Goal: Task Accomplishment & Management: Use online tool/utility

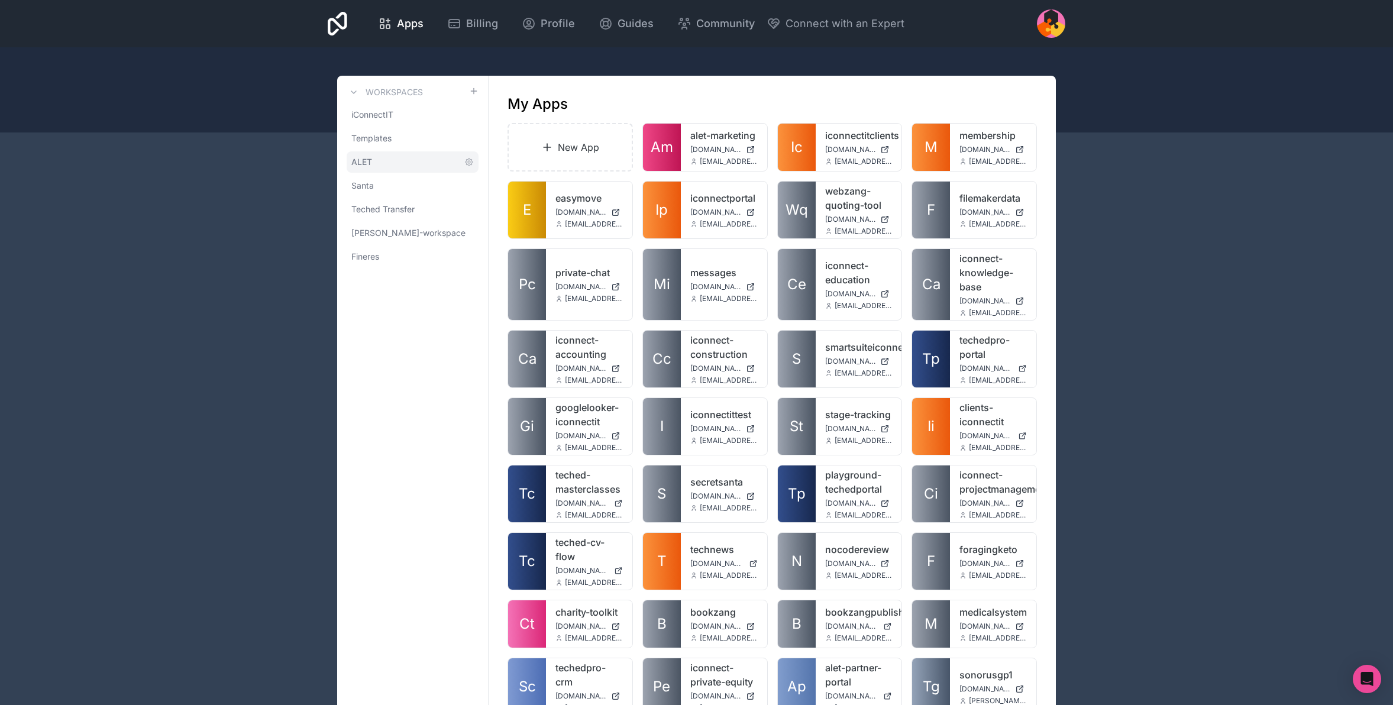
click at [358, 160] on span "ALET" at bounding box center [361, 162] width 21 height 12
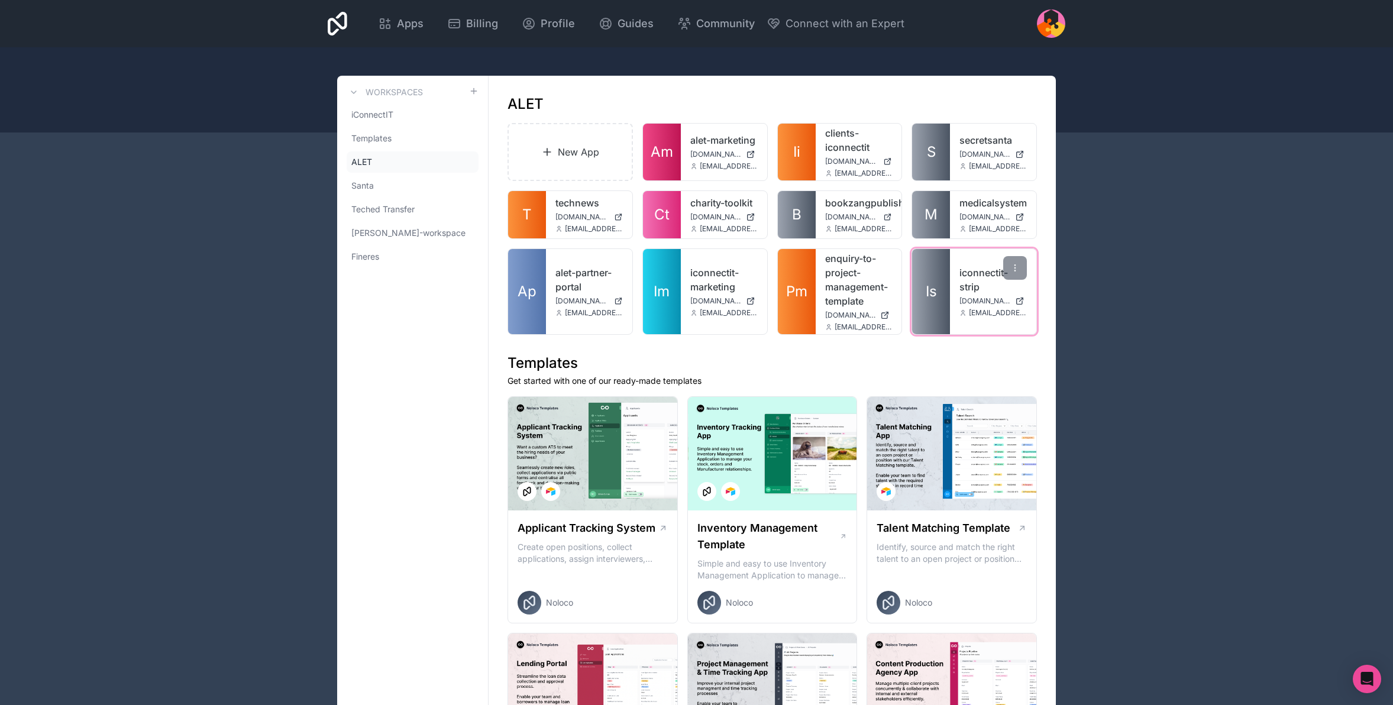
click at [958, 292] on div "iconnectit-strip iconnectit-strip.noloco.co kieran@iconnectit.co.uk" at bounding box center [993, 291] width 86 height 85
click at [987, 277] on link "iconnectit-strip" at bounding box center [993, 280] width 67 height 28
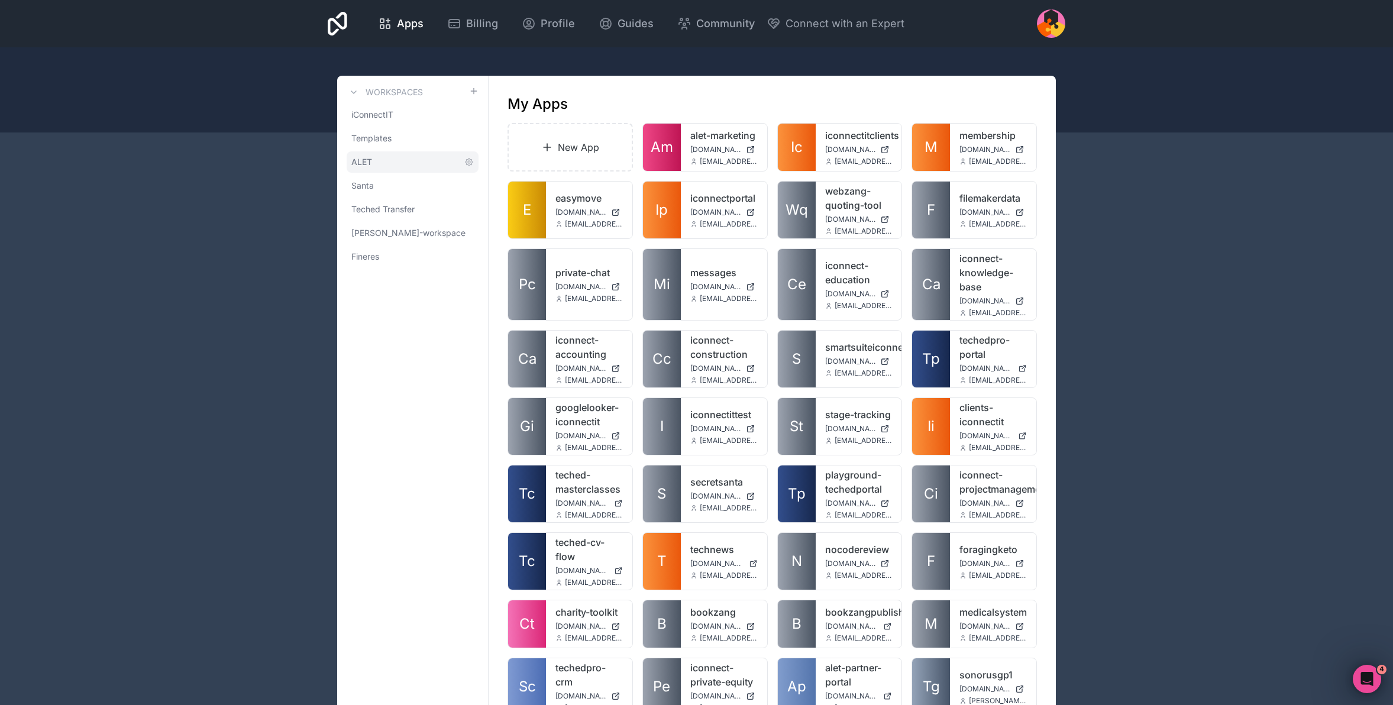
click at [369, 165] on span "ALET" at bounding box center [361, 162] width 21 height 12
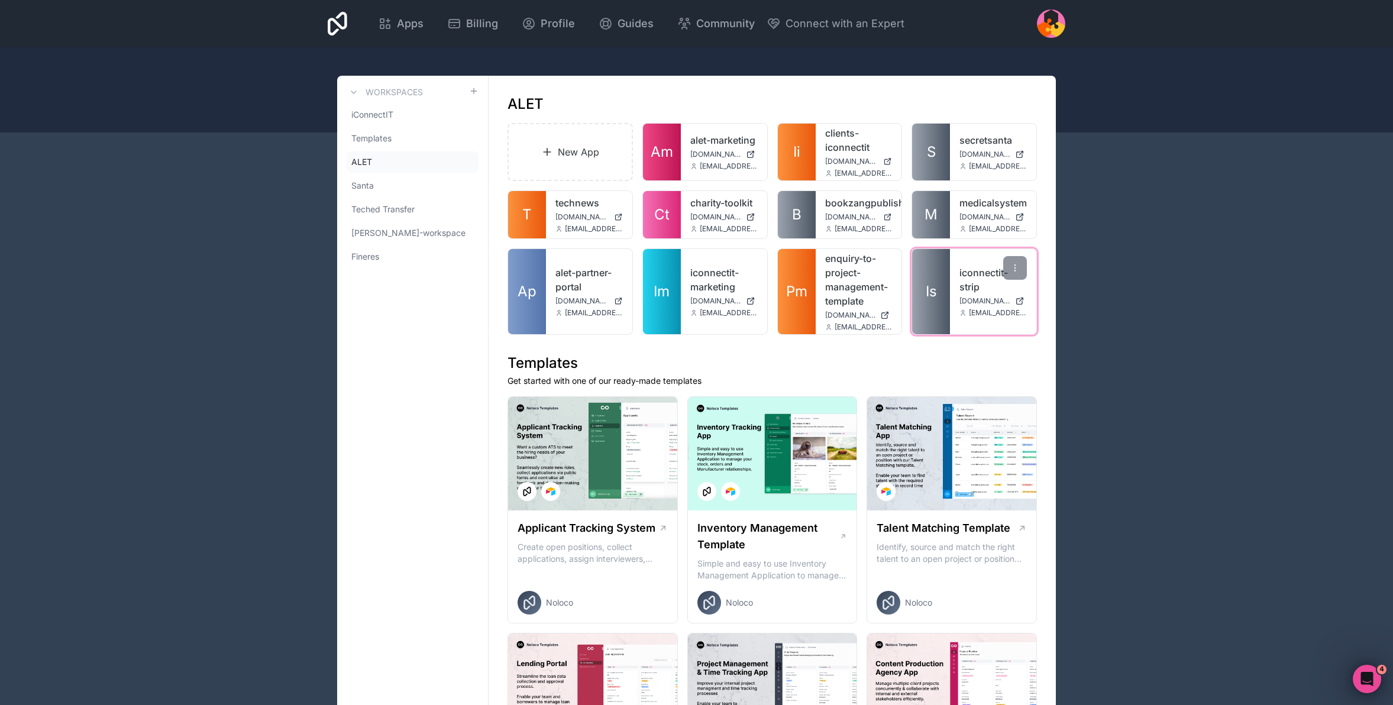
click at [947, 289] on link "Is" at bounding box center [931, 291] width 38 height 85
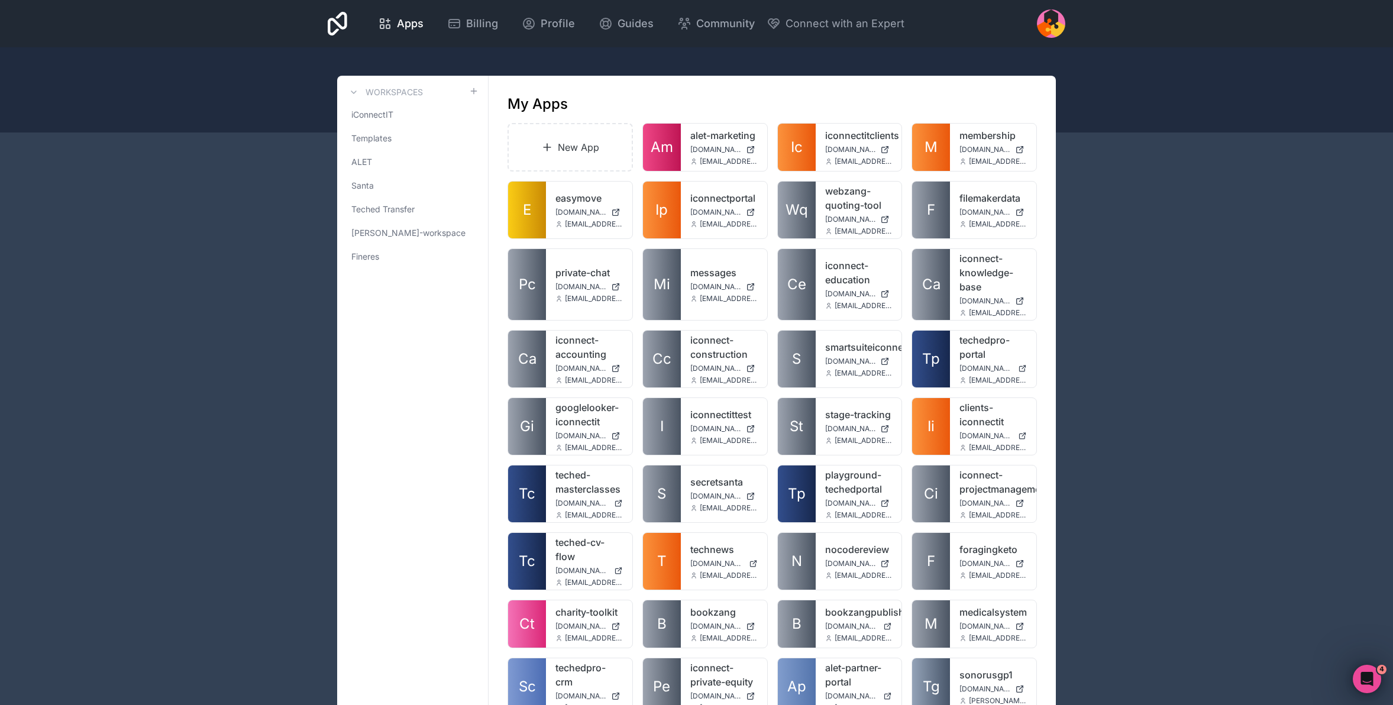
click at [1051, 15] on div at bounding box center [1051, 23] width 28 height 28
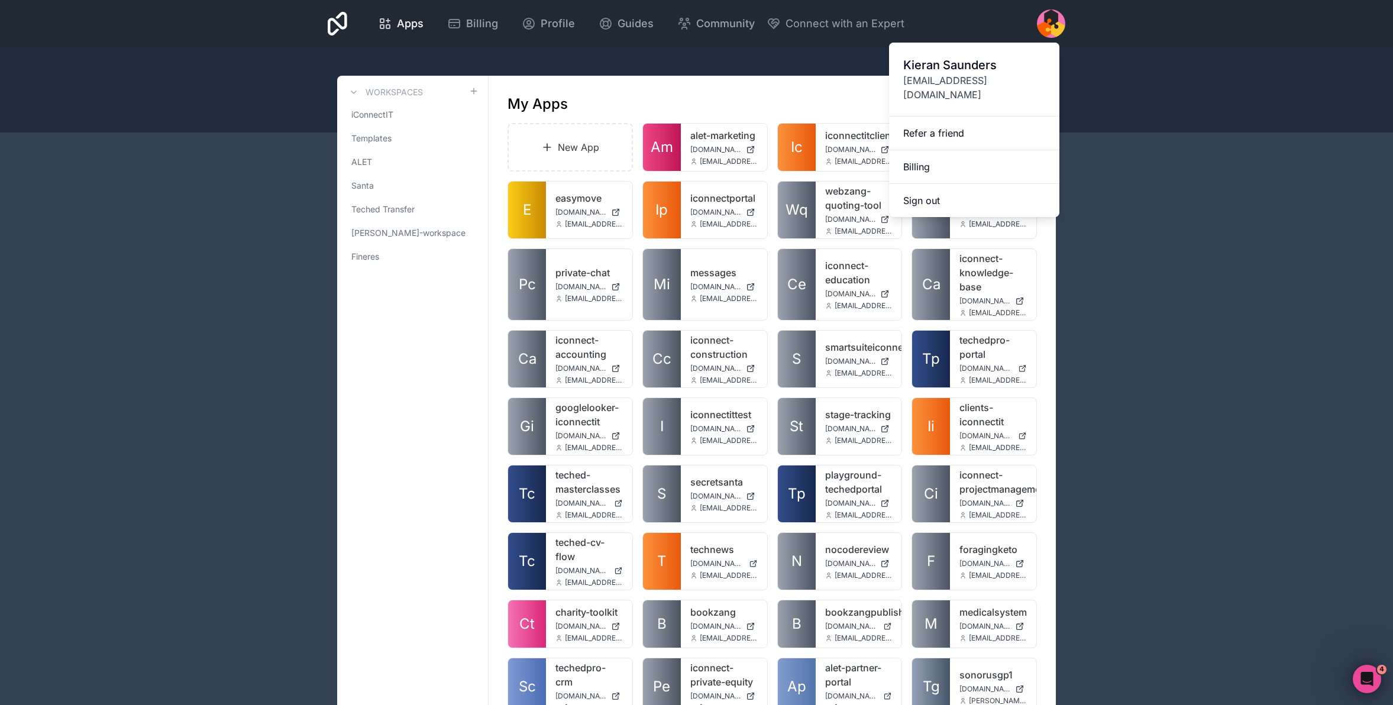
click at [971, 19] on div "Apps Billing Profile Guides Community Connect with an Expert Billing Profile Gu…" at bounding box center [696, 23] width 757 height 47
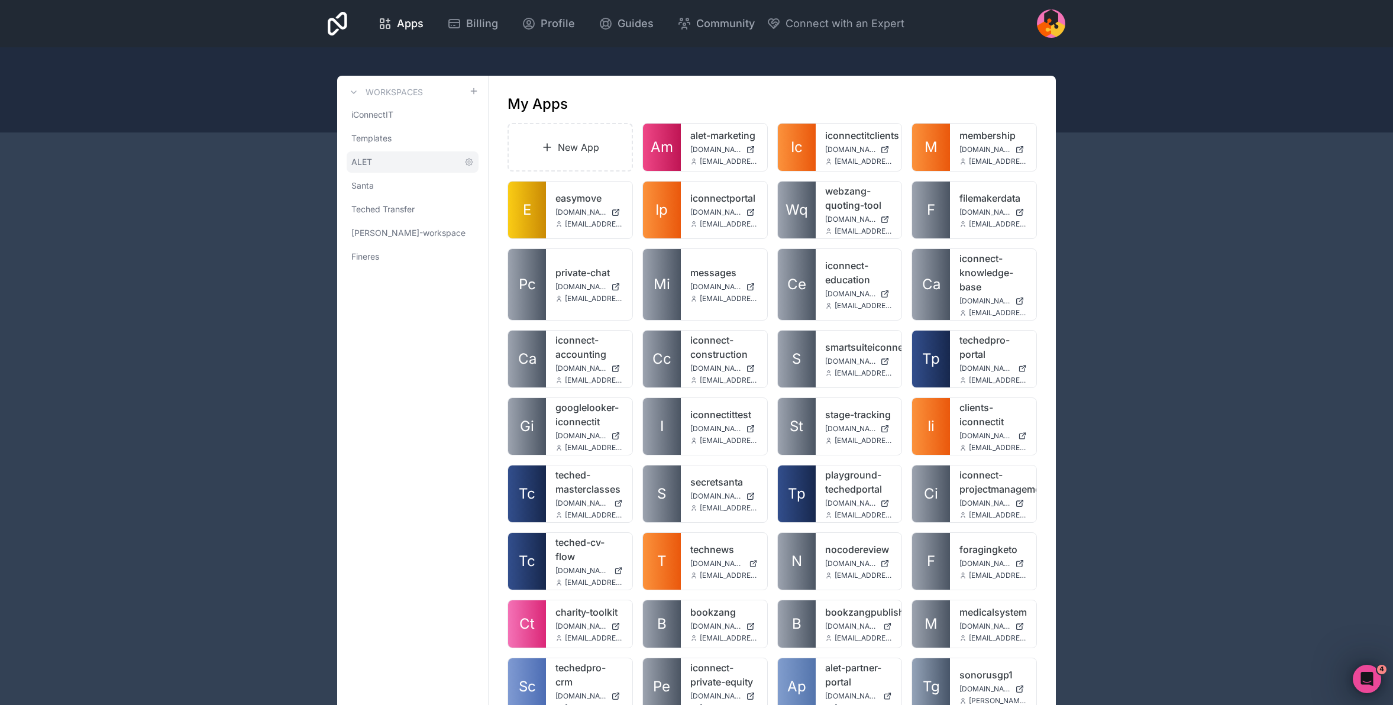
click at [360, 159] on span "ALET" at bounding box center [361, 162] width 21 height 12
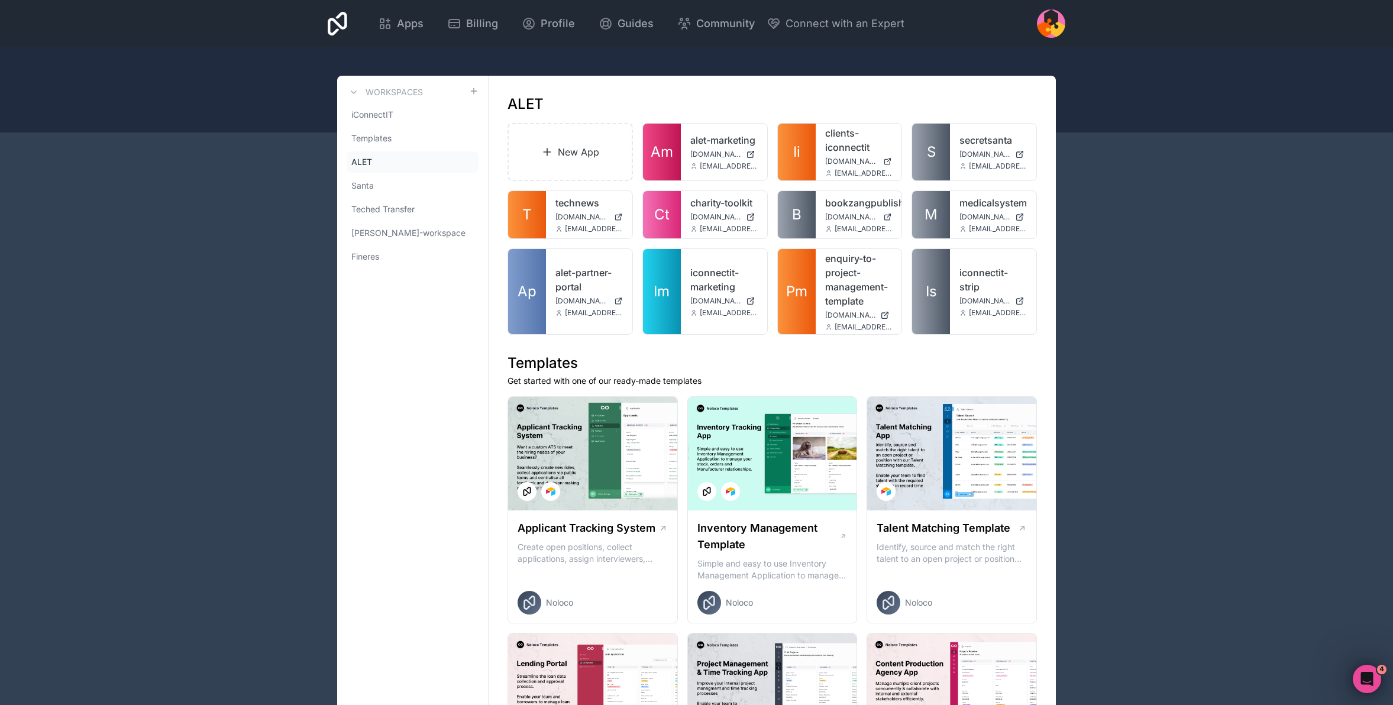
click at [1048, 24] on div at bounding box center [1051, 23] width 28 height 28
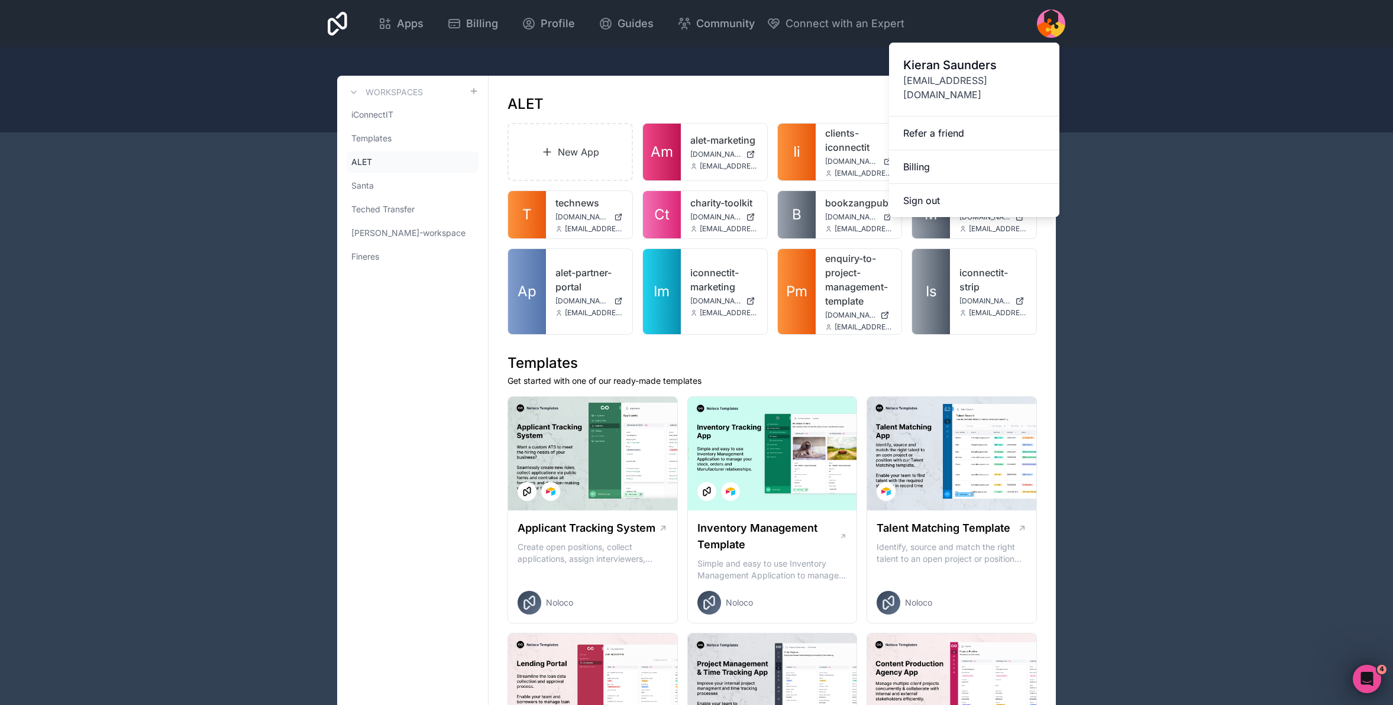
click at [1048, 24] on div at bounding box center [1051, 23] width 28 height 28
click at [375, 114] on span "iConnectIT" at bounding box center [372, 115] width 42 height 12
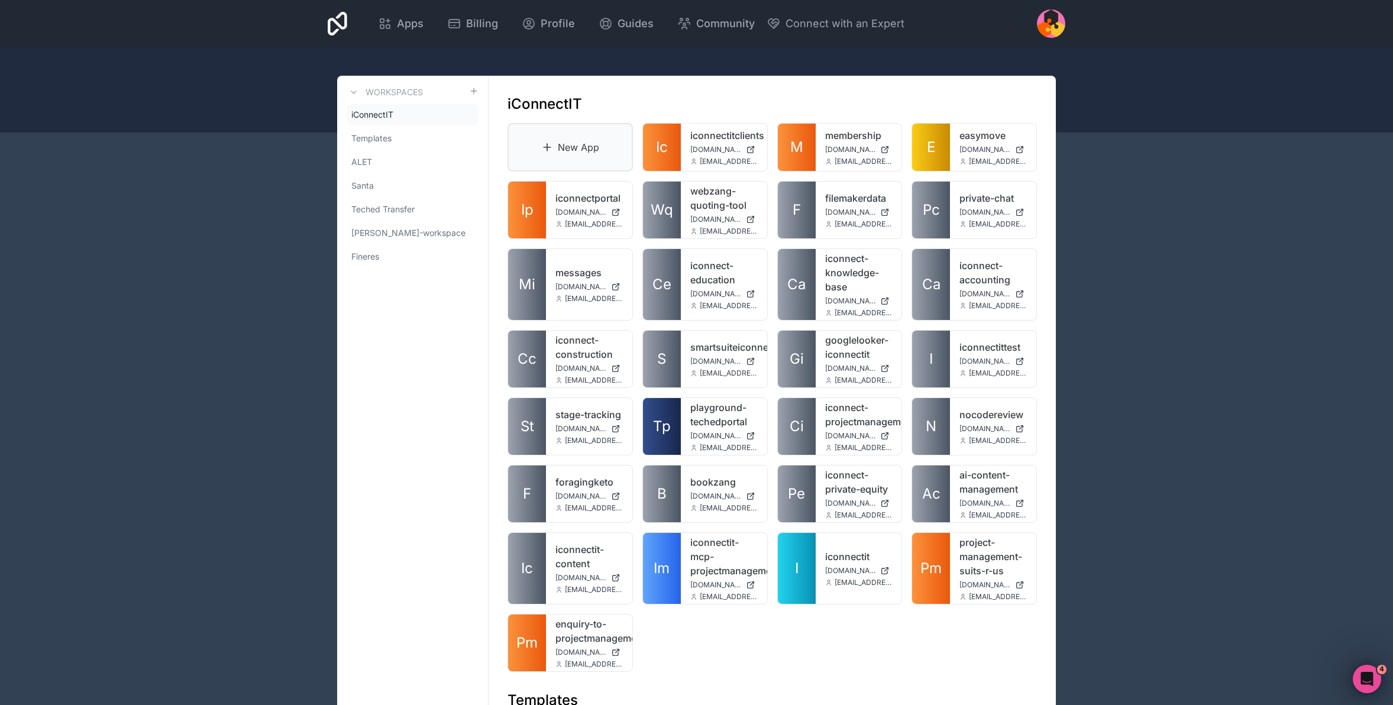
click at [557, 137] on link "New App" at bounding box center [570, 147] width 125 height 49
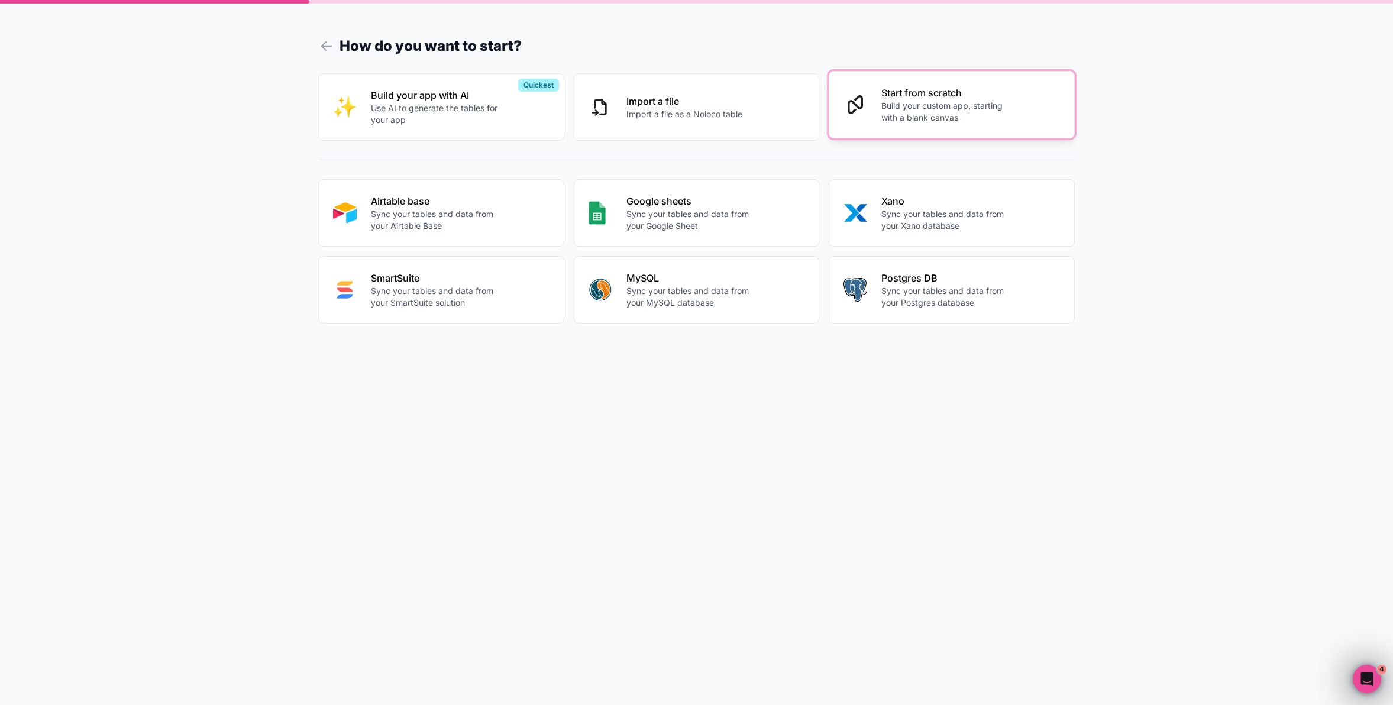
click at [906, 104] on p "Build your custom app, starting with a blank canvas" at bounding box center [947, 112] width 131 height 24
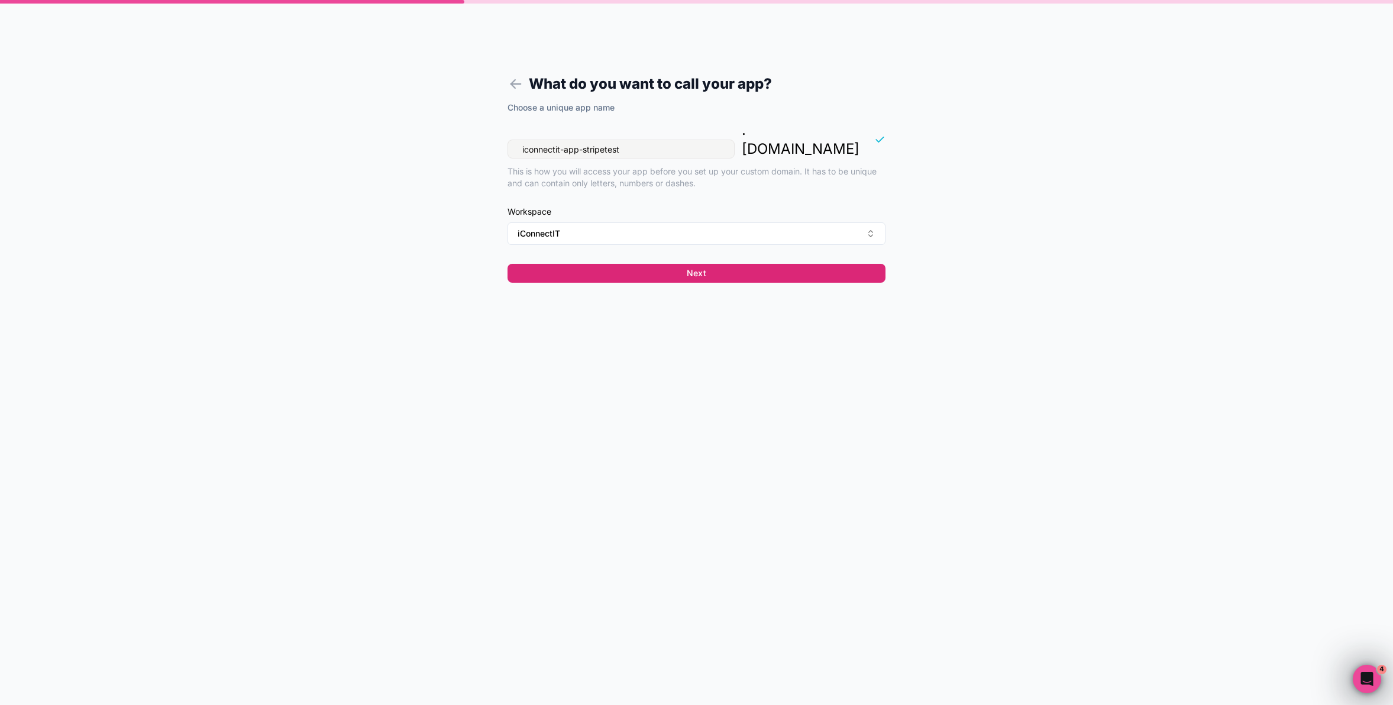
type input "iconnectit-app-stripetest"
click at [676, 264] on button "Next" at bounding box center [697, 273] width 378 height 19
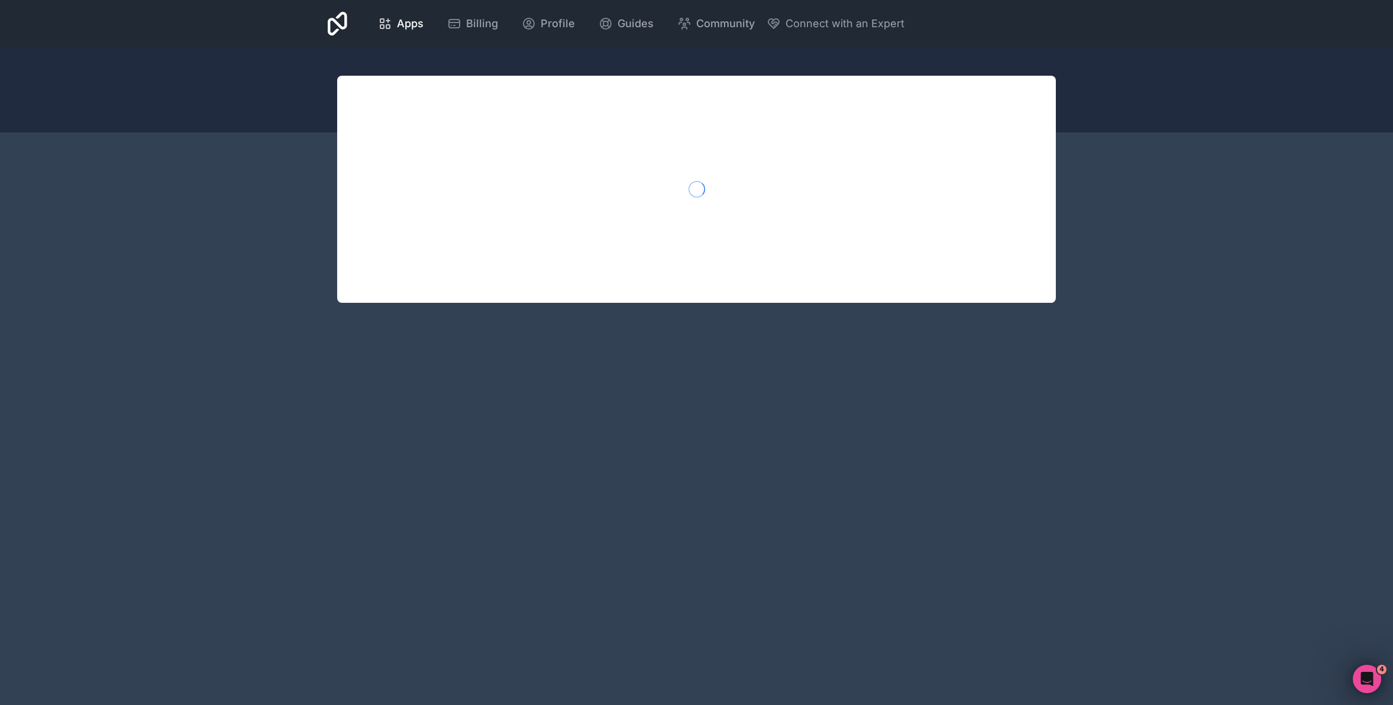
click at [346, 21] on icon at bounding box center [338, 24] width 20 height 24
click at [243, 295] on div "Apps Billing Profile Guides Community Connect with an Expert Billing Profile Gu…" at bounding box center [696, 352] width 1393 height 705
click at [367, 169] on link "ALET" at bounding box center [413, 161] width 132 height 21
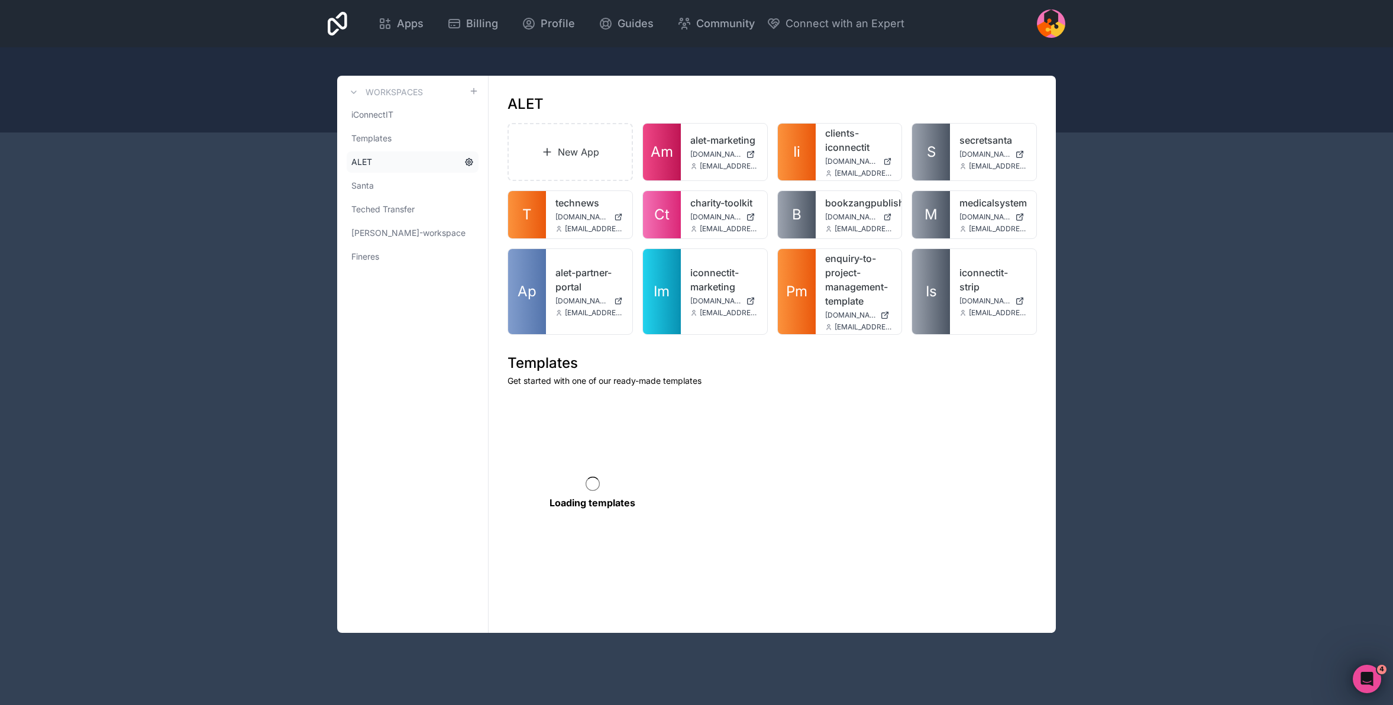
click at [469, 163] on icon at bounding box center [469, 162] width 2 height 2
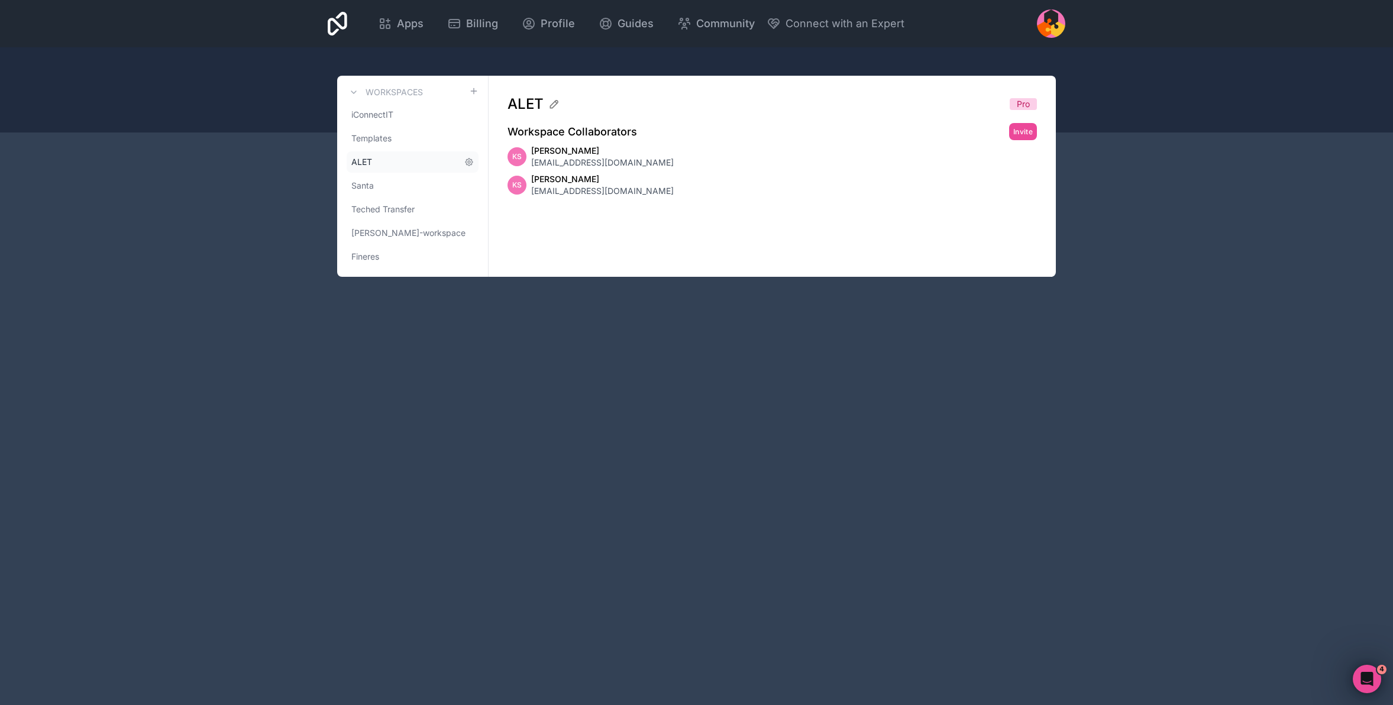
click at [393, 160] on link "ALET" at bounding box center [413, 161] width 132 height 21
click at [270, 168] on div "Apps Billing Profile Guides Community Connect with an Expert Billing Profile Gu…" at bounding box center [696, 352] width 1393 height 705
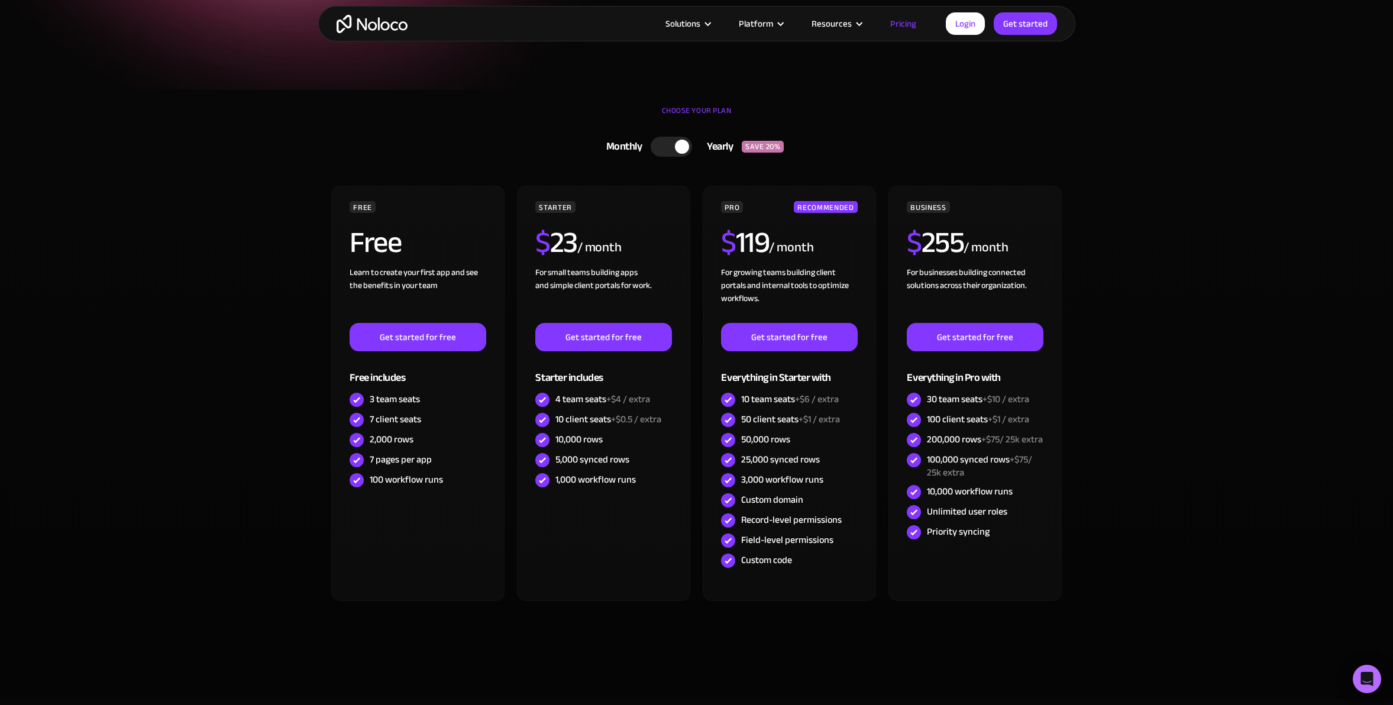
scroll to position [210, 0]
